Goal: Transaction & Acquisition: Purchase product/service

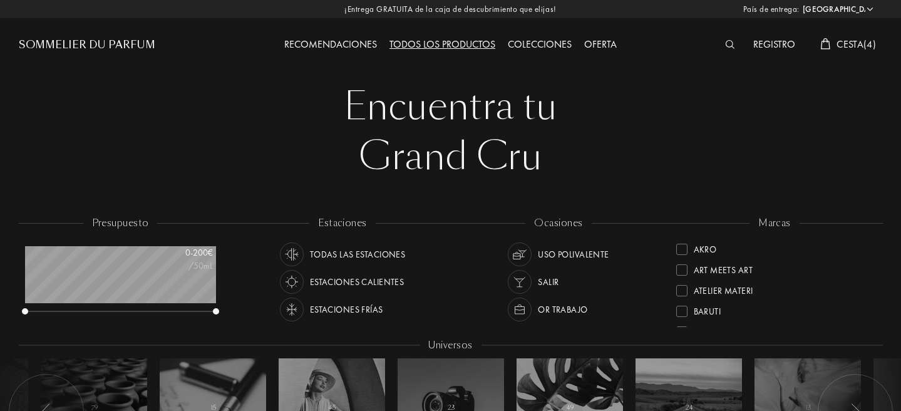
select select "ES"
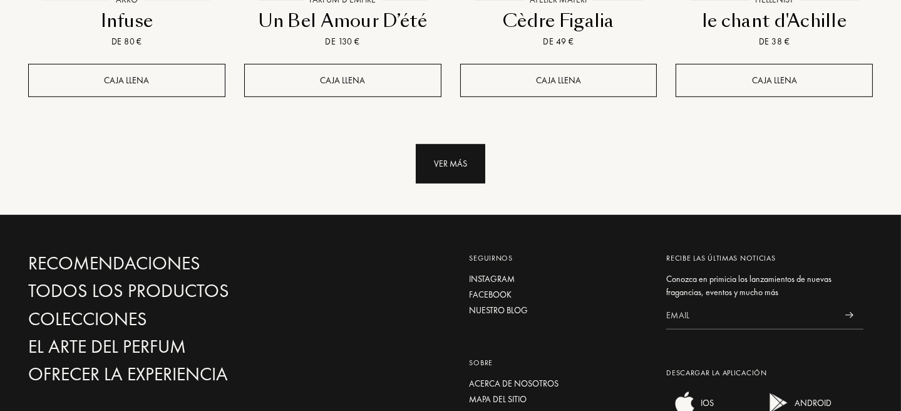
click at [443, 144] on div "Ver más" at bounding box center [451, 163] width 70 height 39
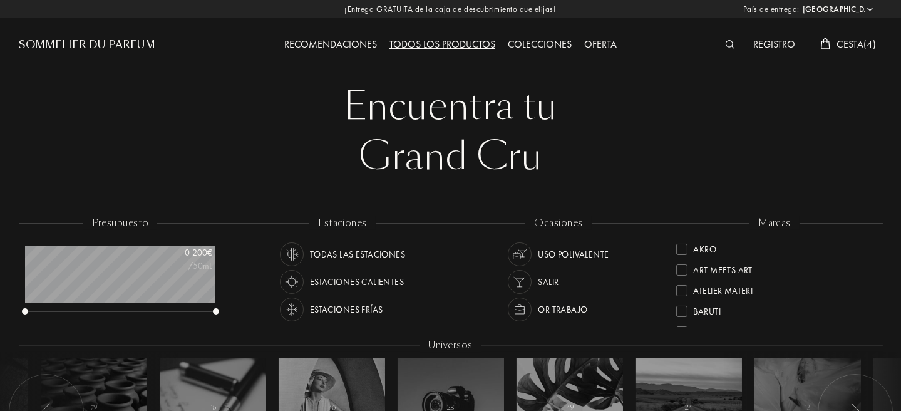
click at [728, 44] on img at bounding box center [730, 44] width 9 height 9
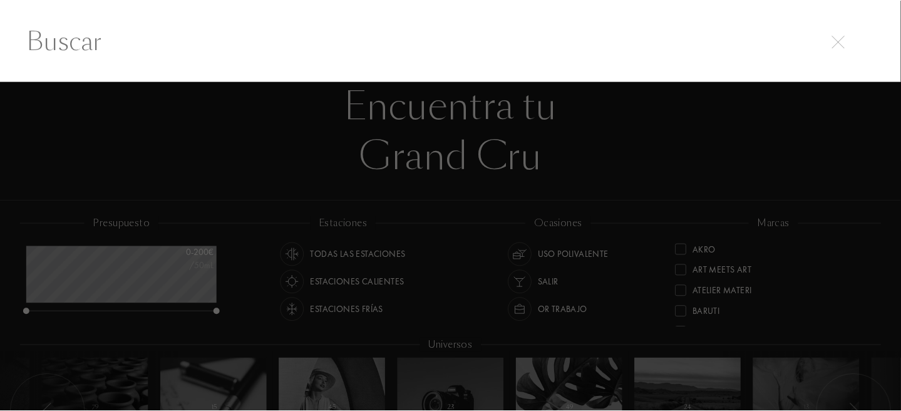
scroll to position [1, 0]
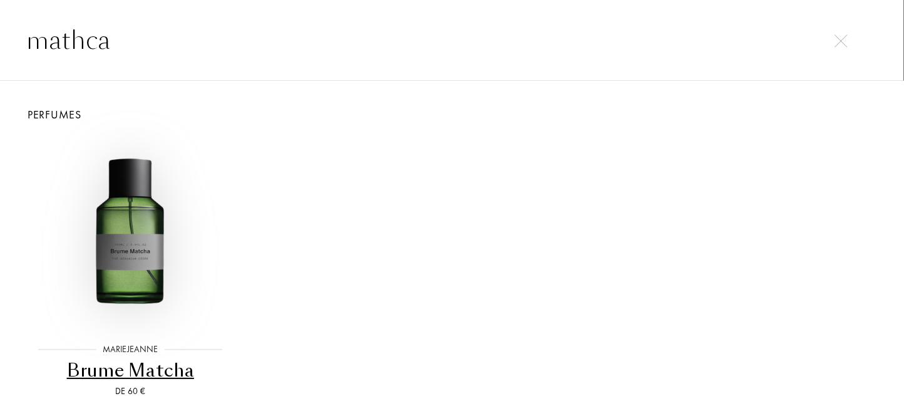
type input "mathca"
click at [125, 264] on img at bounding box center [130, 233] width 193 height 193
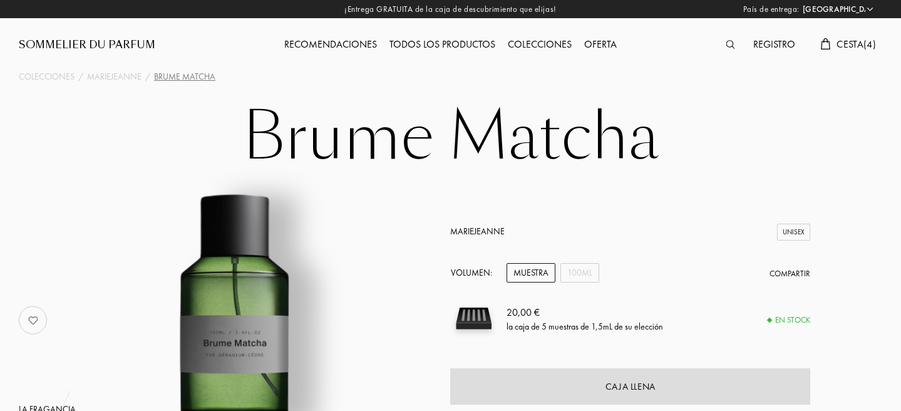
select select "ES"
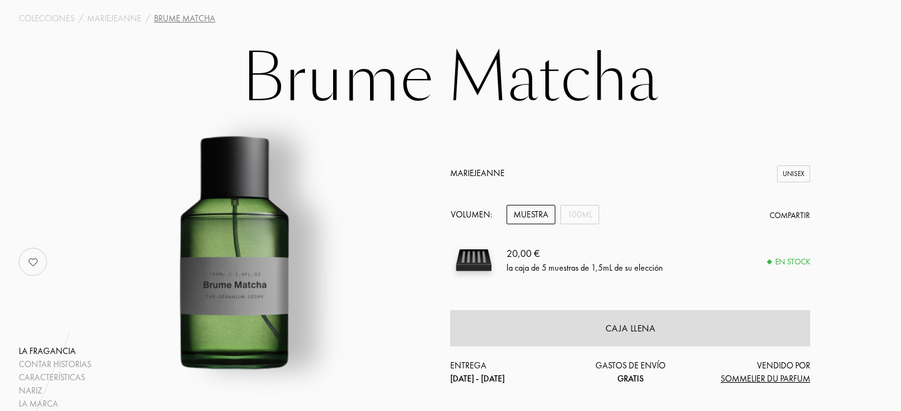
scroll to position [63, 0]
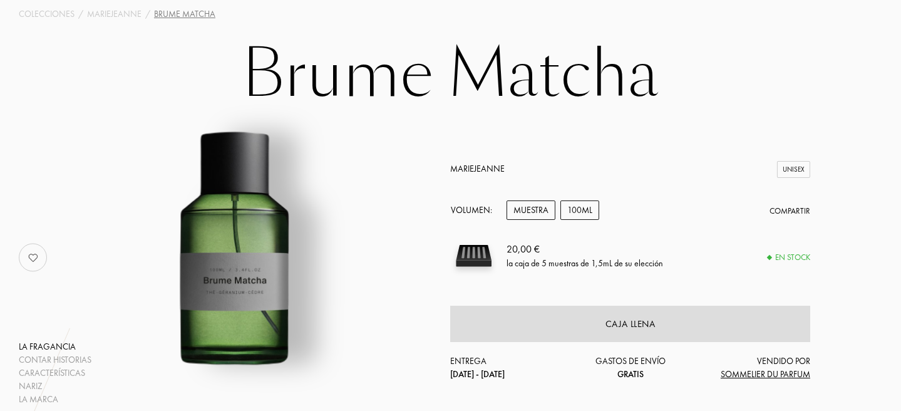
click at [583, 219] on div "100mL" at bounding box center [580, 209] width 39 height 19
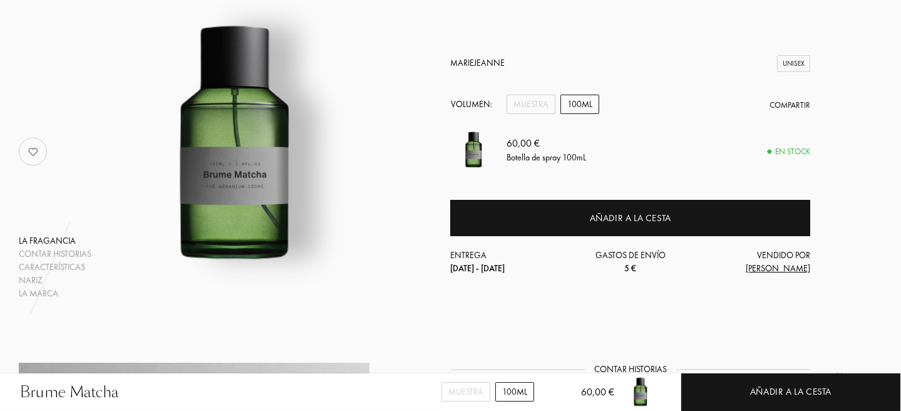
scroll to position [0, 0]
